Goal: Navigation & Orientation: Find specific page/section

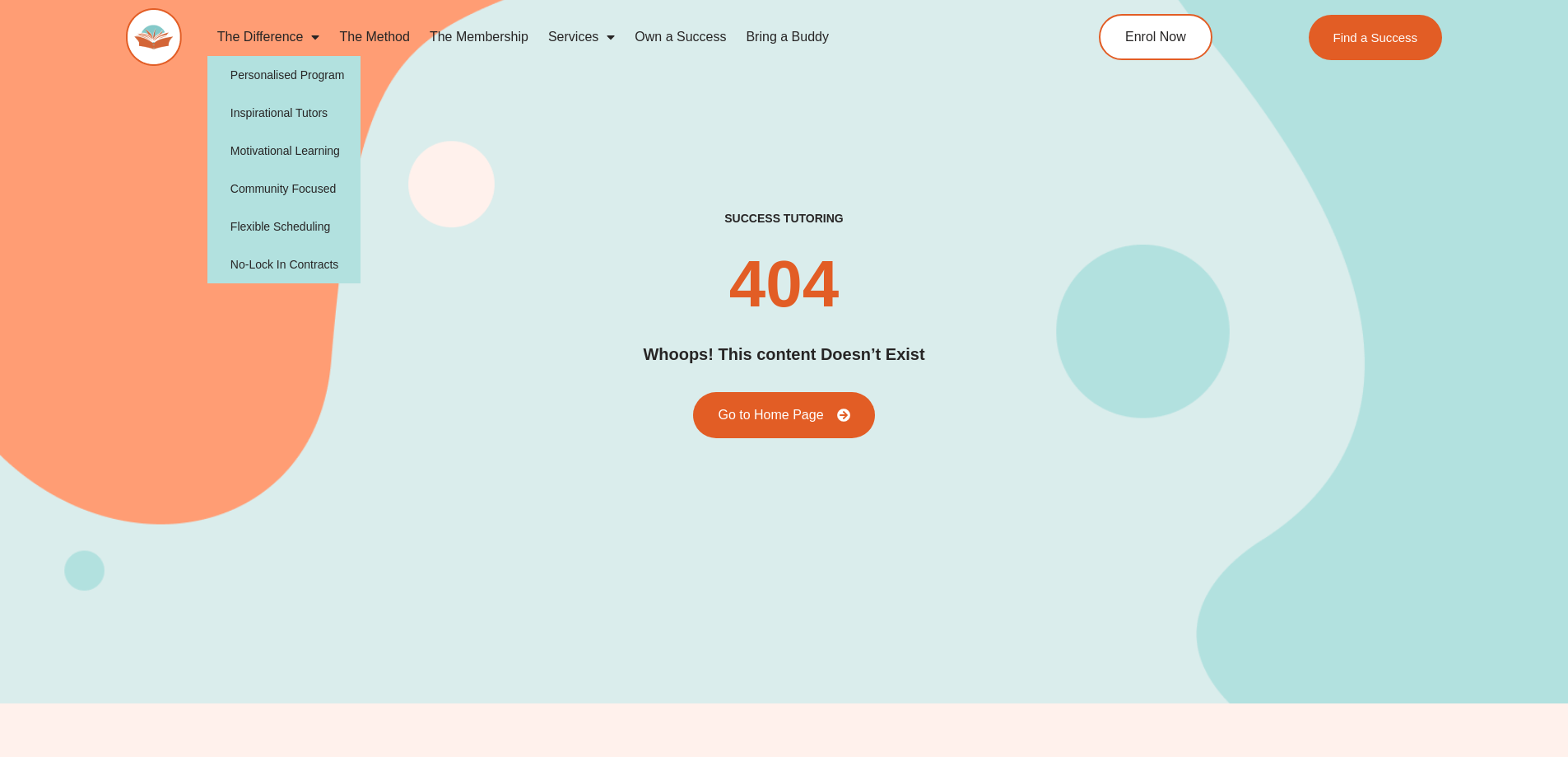
click at [252, 35] on link "The Difference" at bounding box center [269, 37] width 123 height 38
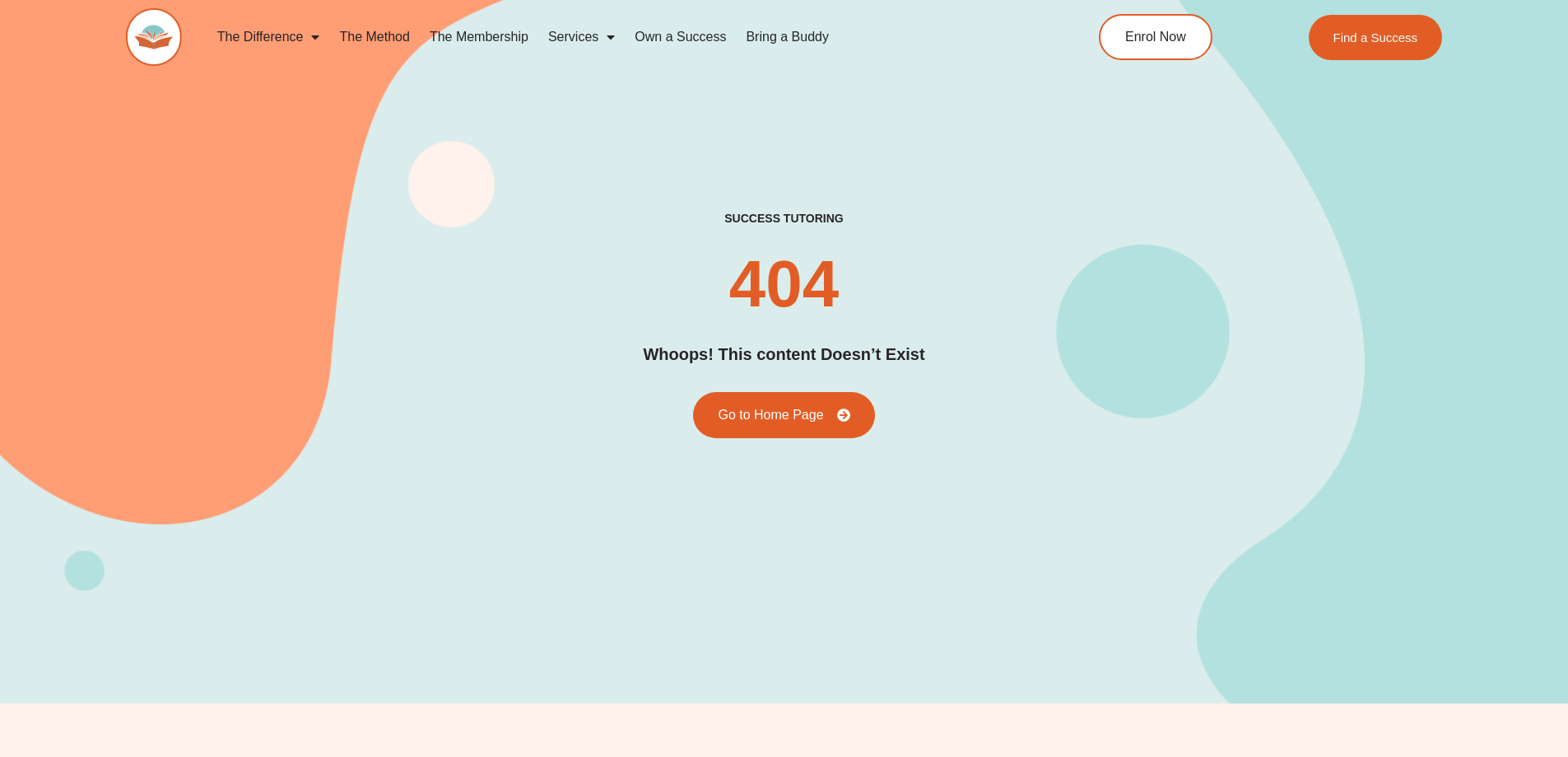
click at [252, 35] on link "The Difference" at bounding box center [269, 37] width 123 height 38
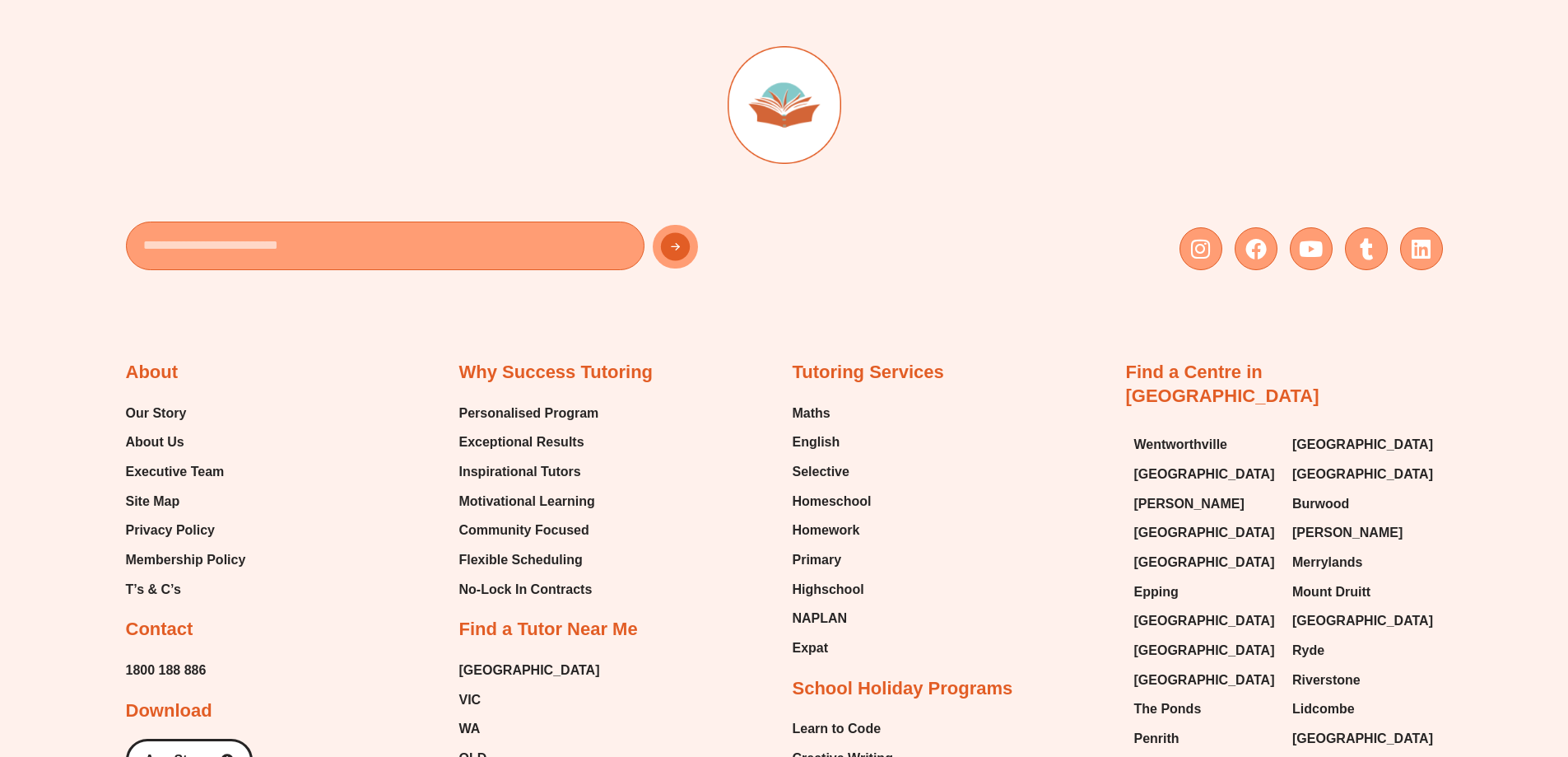
scroll to position [4941, 0]
